Goal: Navigation & Orientation: Find specific page/section

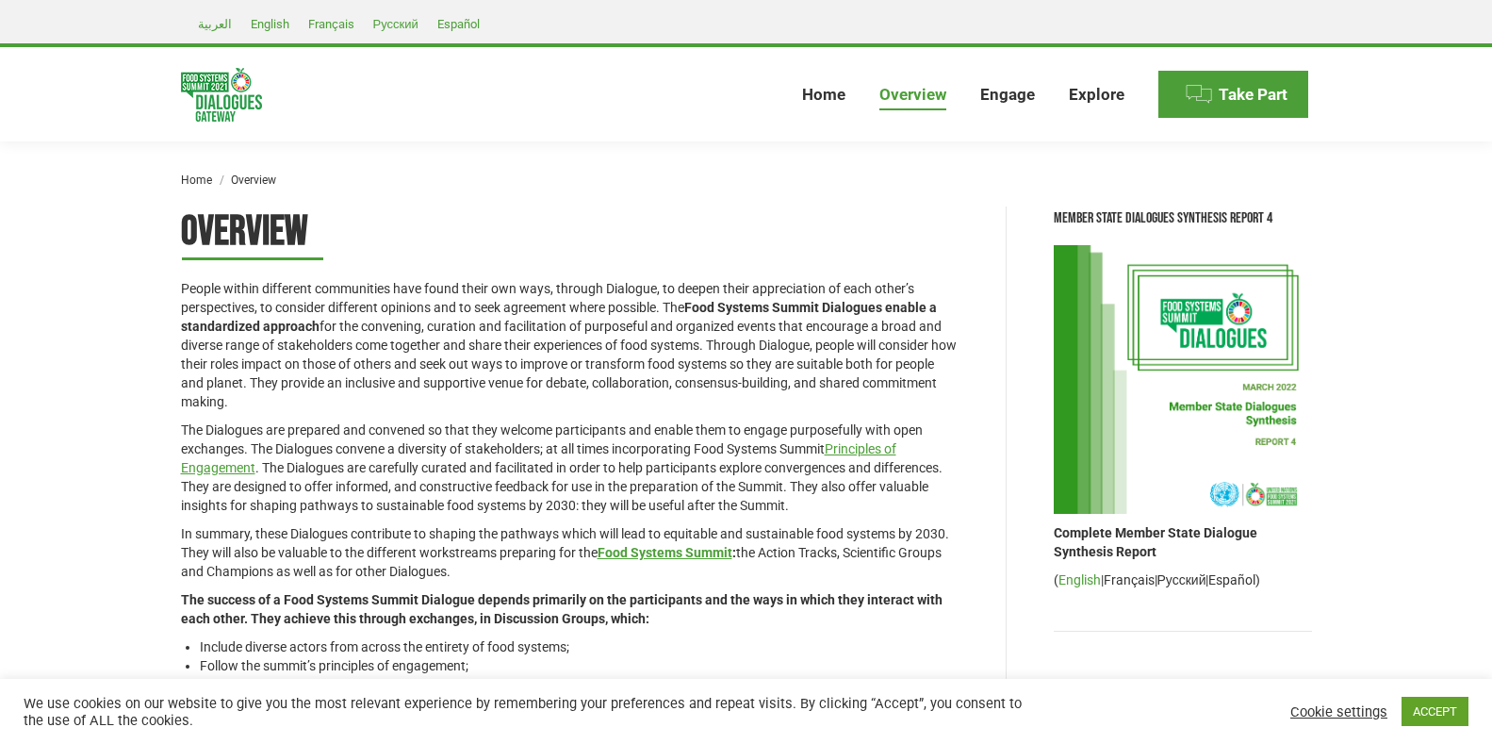
click at [1078, 577] on link "English" at bounding box center [1079, 579] width 42 height 15
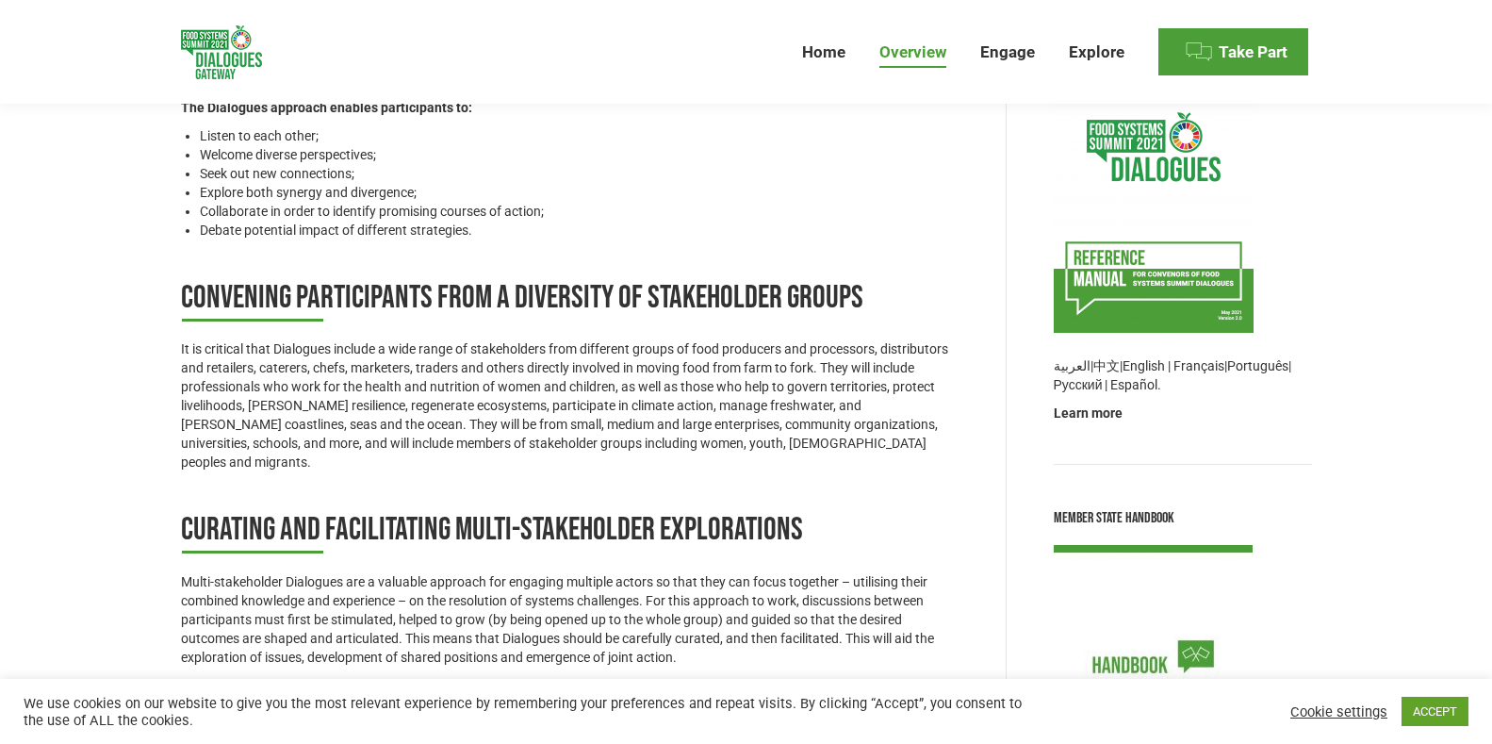
scroll to position [669, 0]
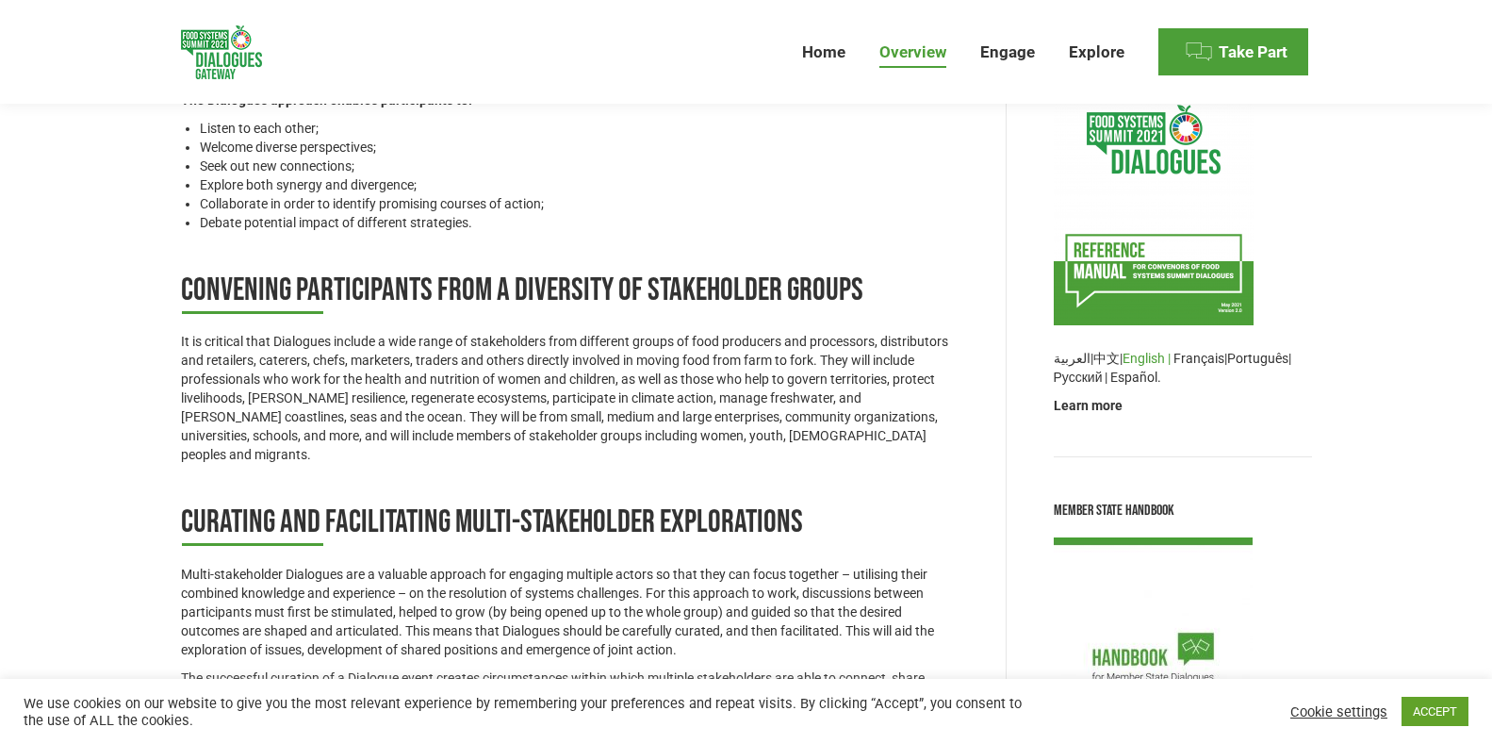
click at [1140, 357] on link "English |" at bounding box center [1146, 358] width 48 height 15
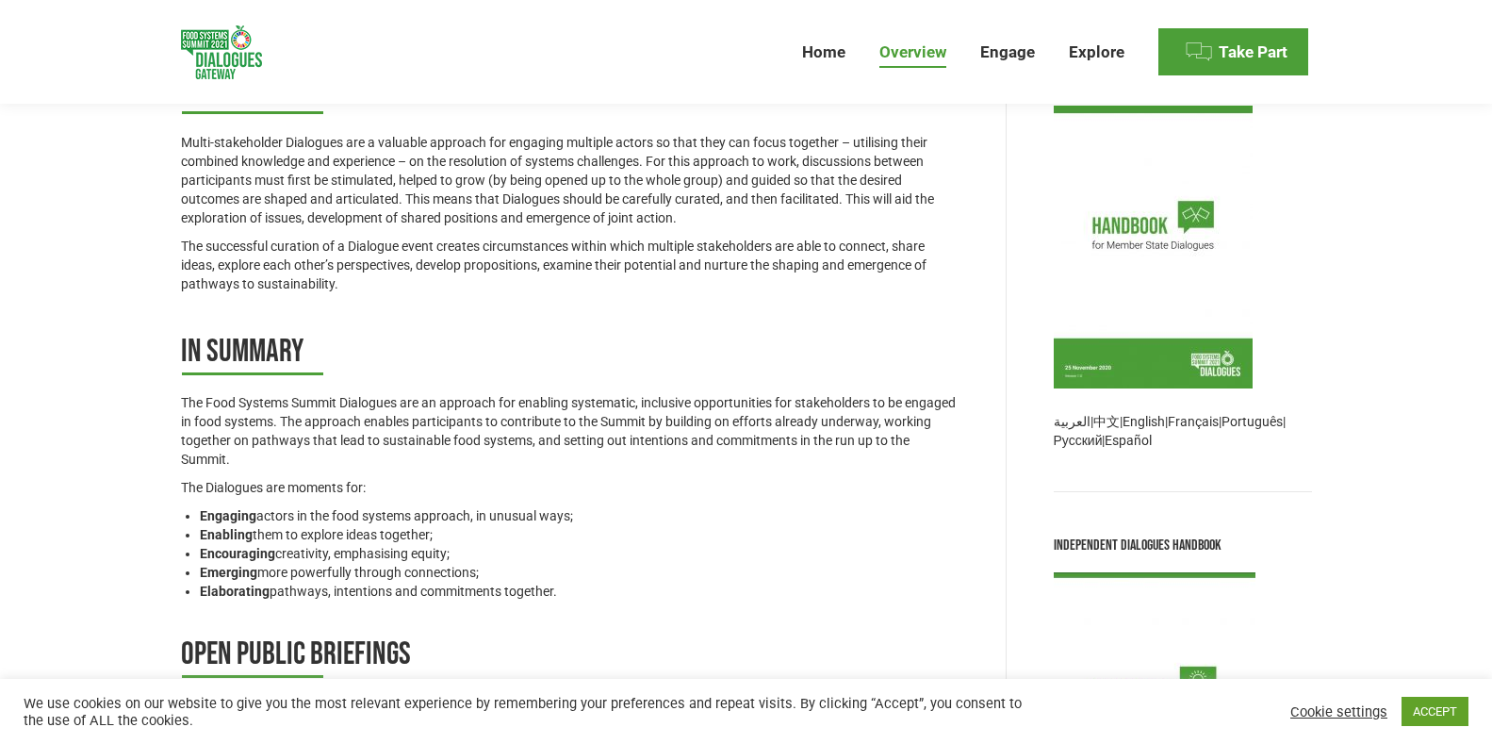
scroll to position [1115, 0]
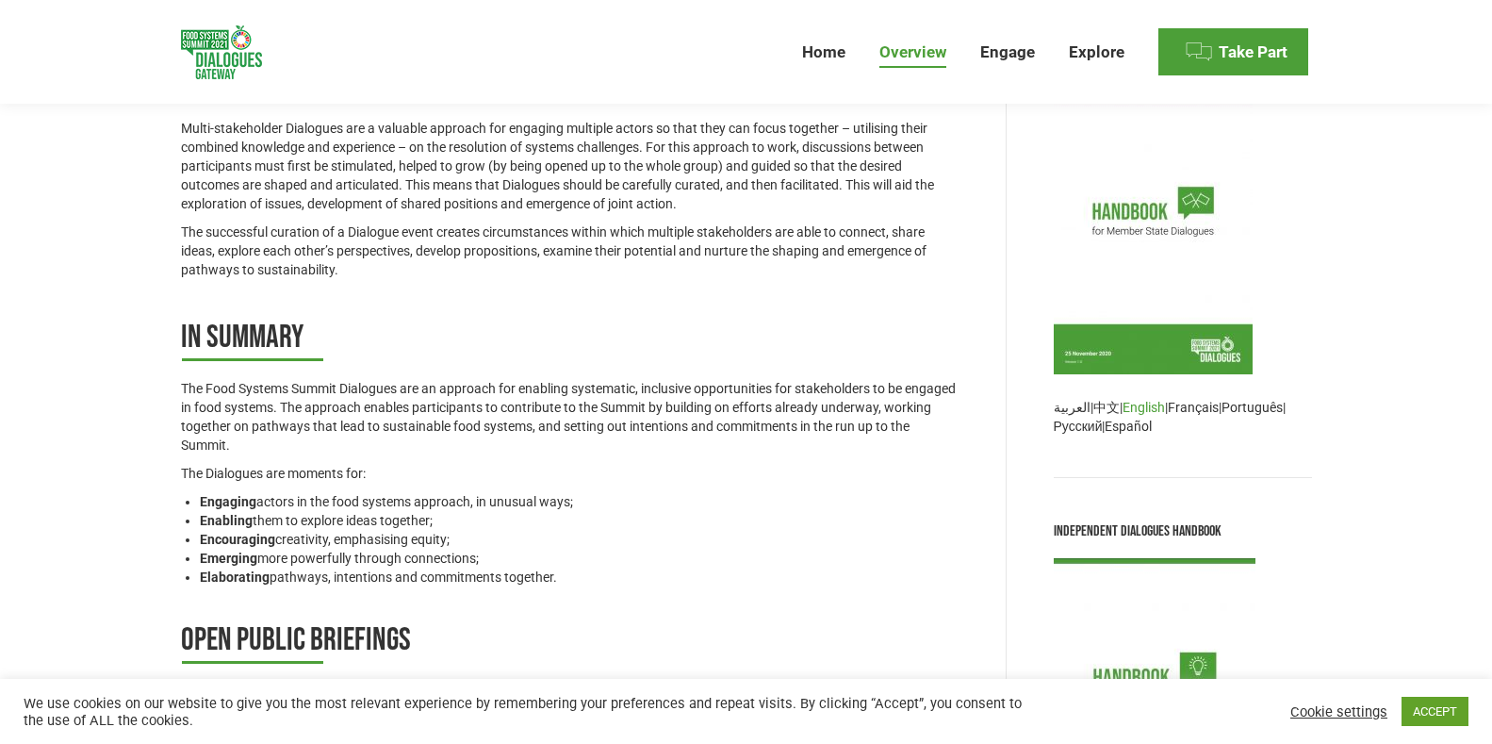
click at [1150, 409] on link "English" at bounding box center [1143, 407] width 42 height 15
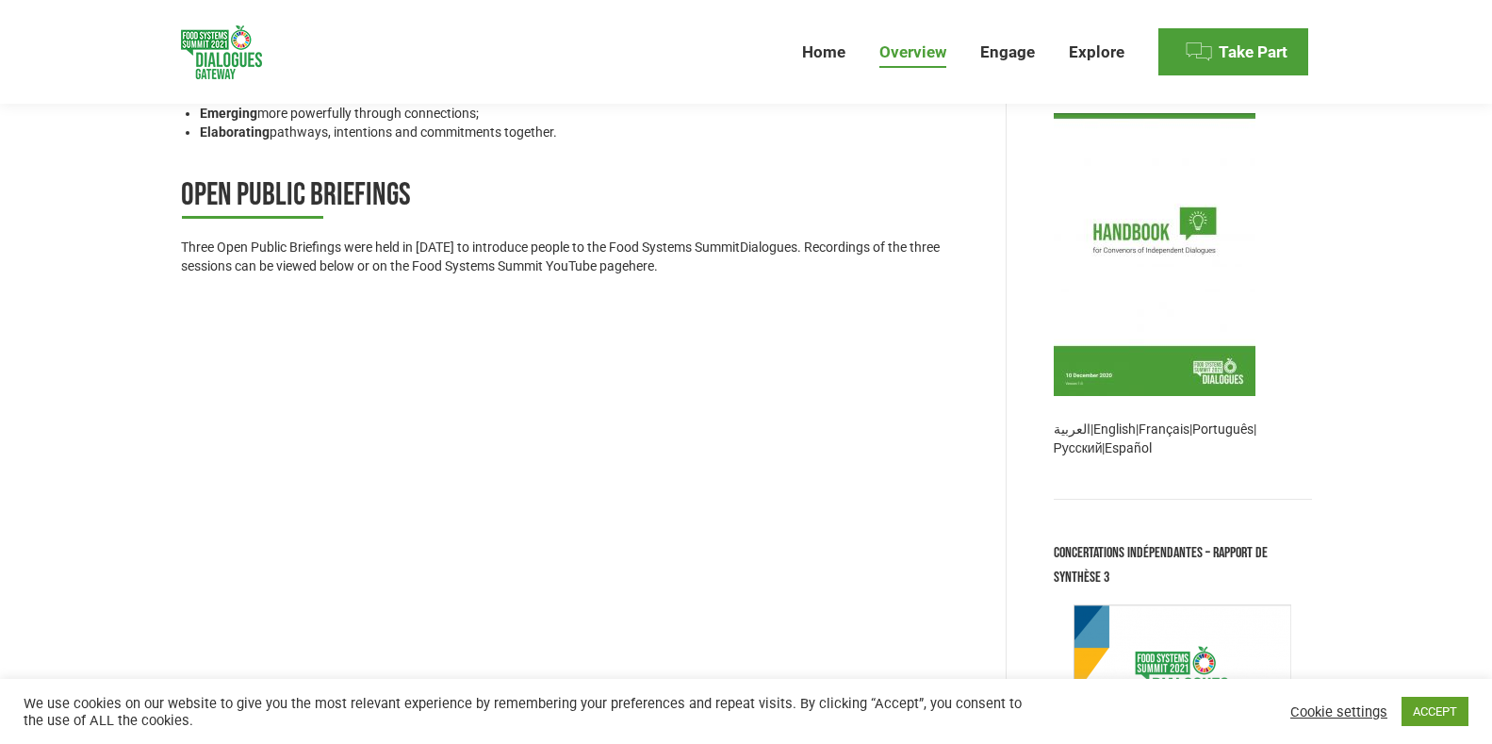
scroll to position [1562, 0]
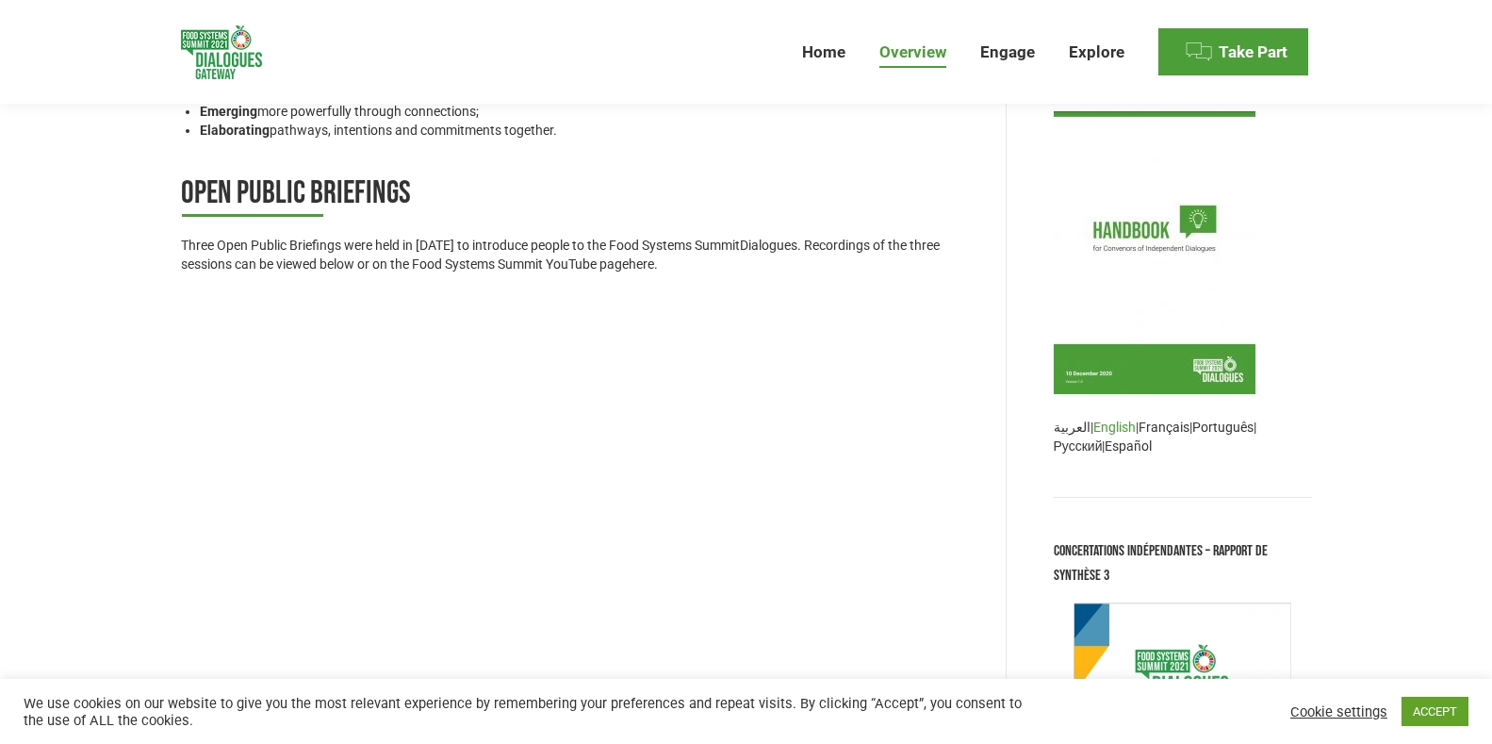
click at [1117, 427] on link "English" at bounding box center [1114, 426] width 42 height 15
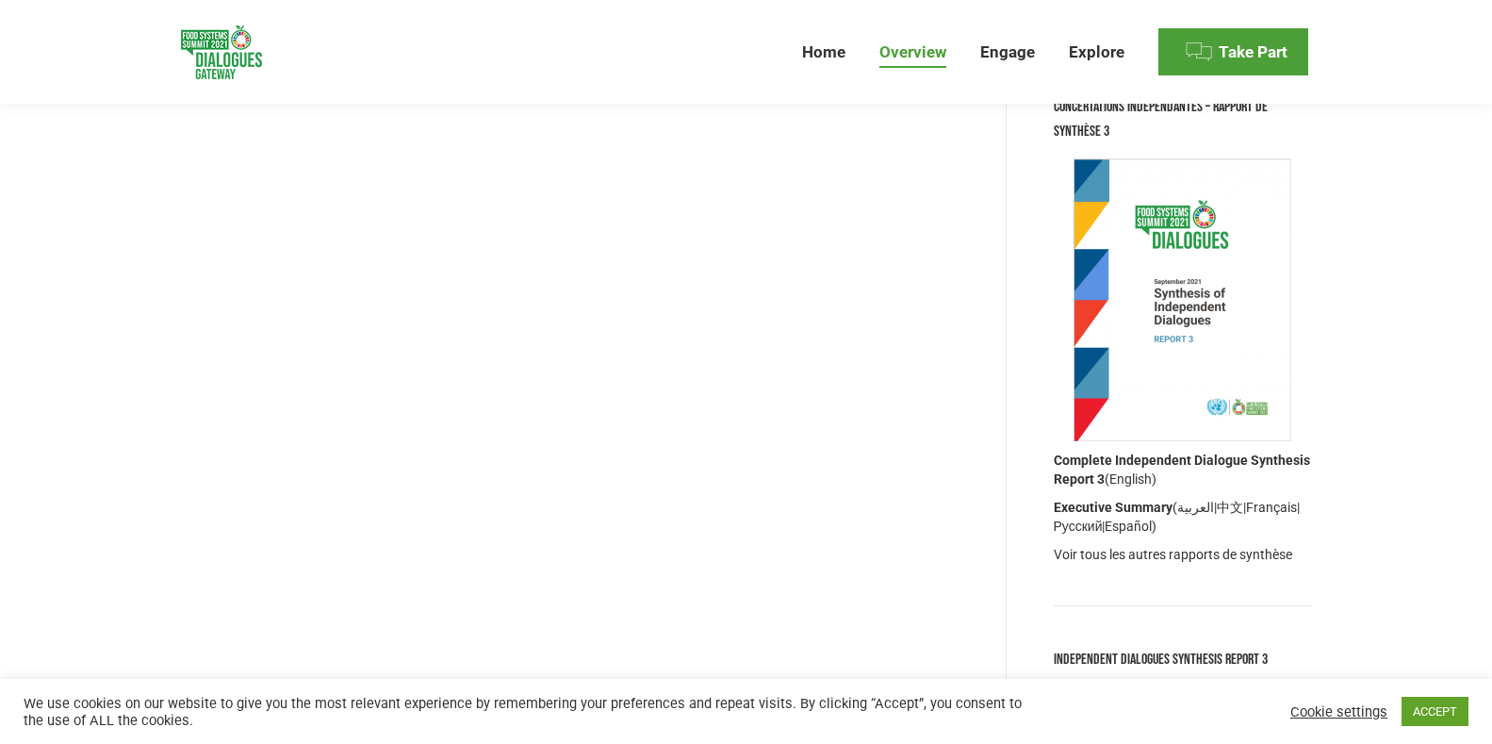
scroll to position [2007, 0]
click at [1137, 476] on link "English)" at bounding box center [1132, 476] width 47 height 15
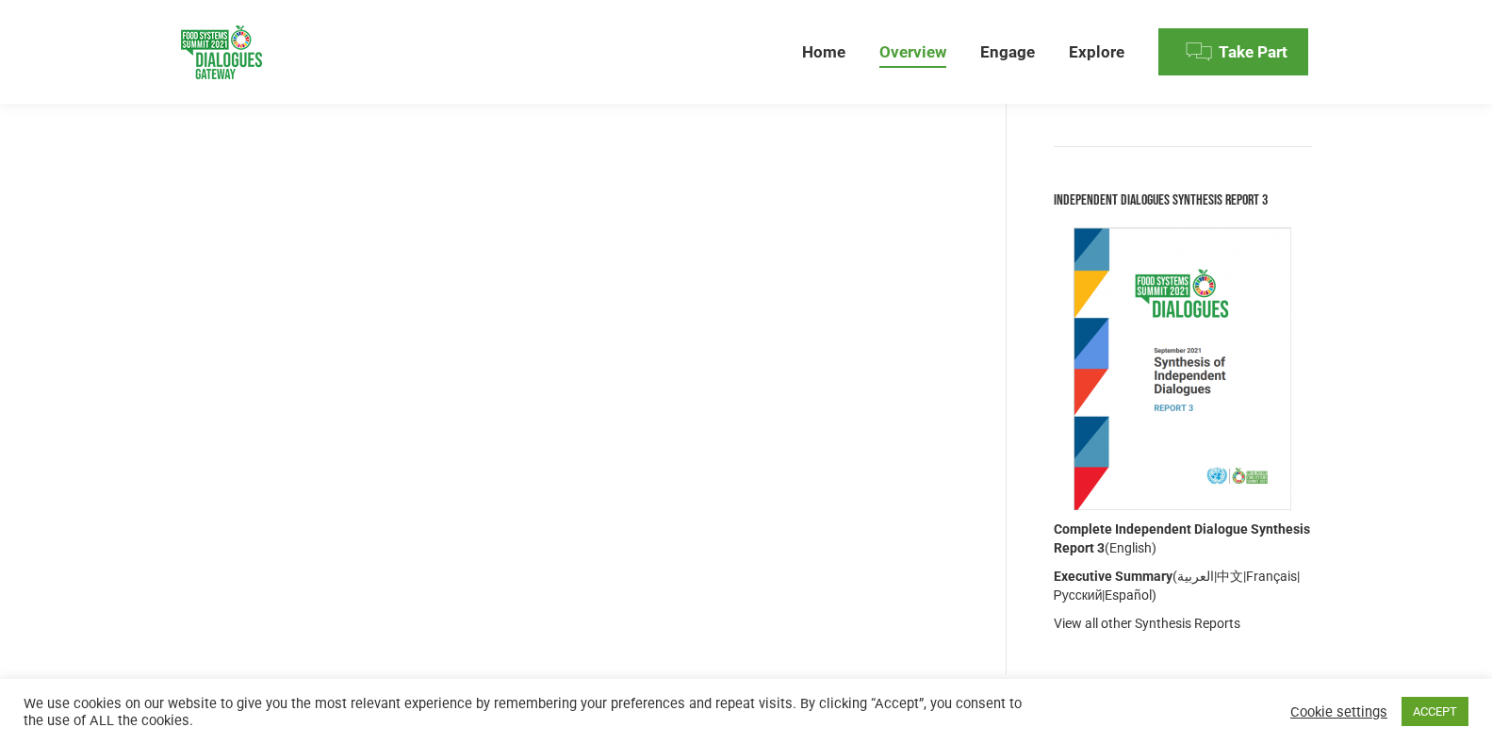
scroll to position [2462, 0]
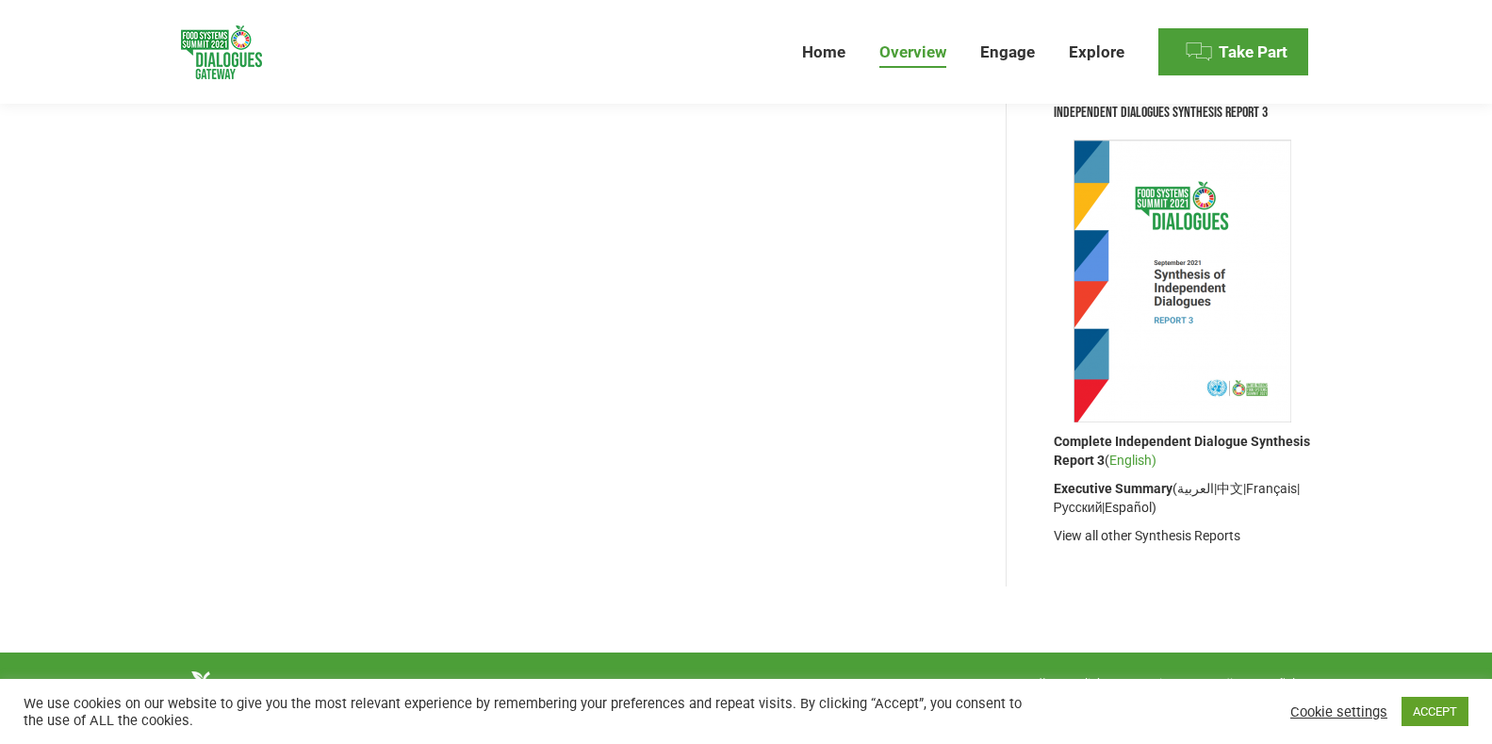
click at [1121, 461] on link "English)" at bounding box center [1132, 459] width 47 height 15
